Goal: Transaction & Acquisition: Purchase product/service

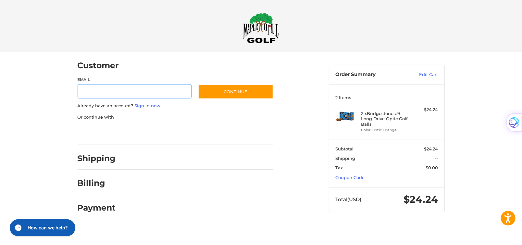
click at [93, 92] on input "Email" at bounding box center [135, 91] width 114 height 15
click at [154, 92] on input "Email" at bounding box center [135, 91] width 114 height 15
type input "**********"
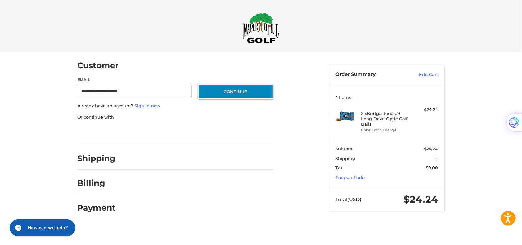
click at [256, 88] on button "Continue" at bounding box center [235, 91] width 75 height 15
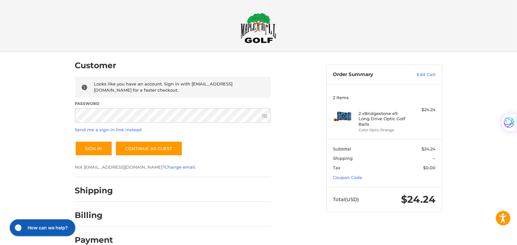
click at [263, 114] on icon at bounding box center [265, 116] width 6 height 6
click at [265, 114] on icon at bounding box center [265, 116] width 6 height 6
click at [265, 115] on icon at bounding box center [265, 116] width 6 height 6
click at [85, 143] on button "Sign In" at bounding box center [93, 148] width 37 height 15
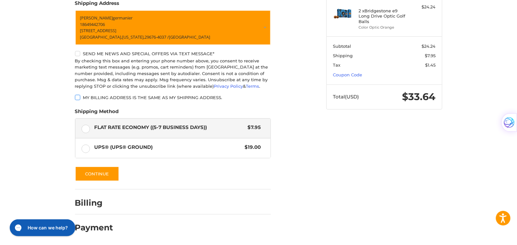
scroll to position [104, 0]
click at [108, 171] on button "Continue" at bounding box center [97, 173] width 44 height 15
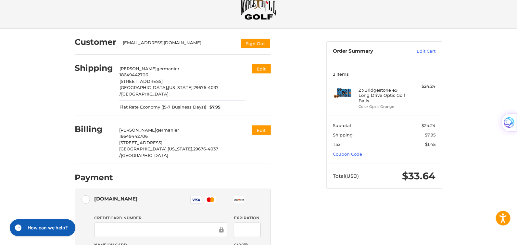
scroll to position [35, 0]
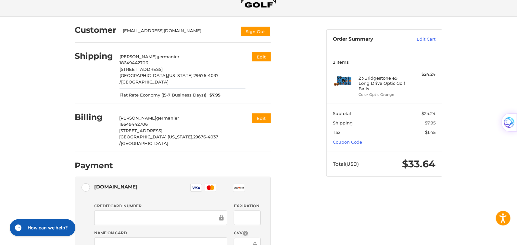
click at [195, 184] on rect at bounding box center [196, 188] width 11 height 8
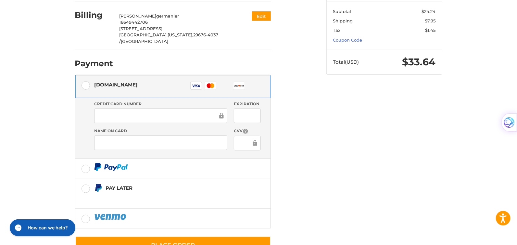
scroll to position [138, 0]
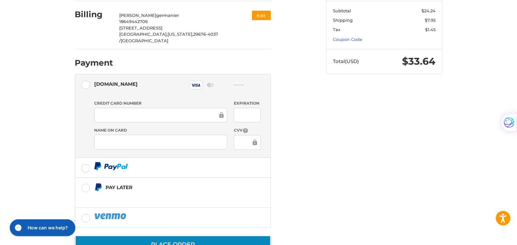
click at [219, 235] on button "Place Order" at bounding box center [173, 244] width 196 height 19
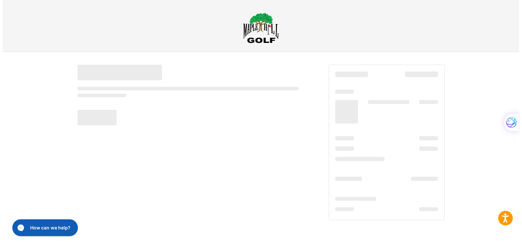
scroll to position [0, 0]
